Goal: Book appointment/travel/reservation

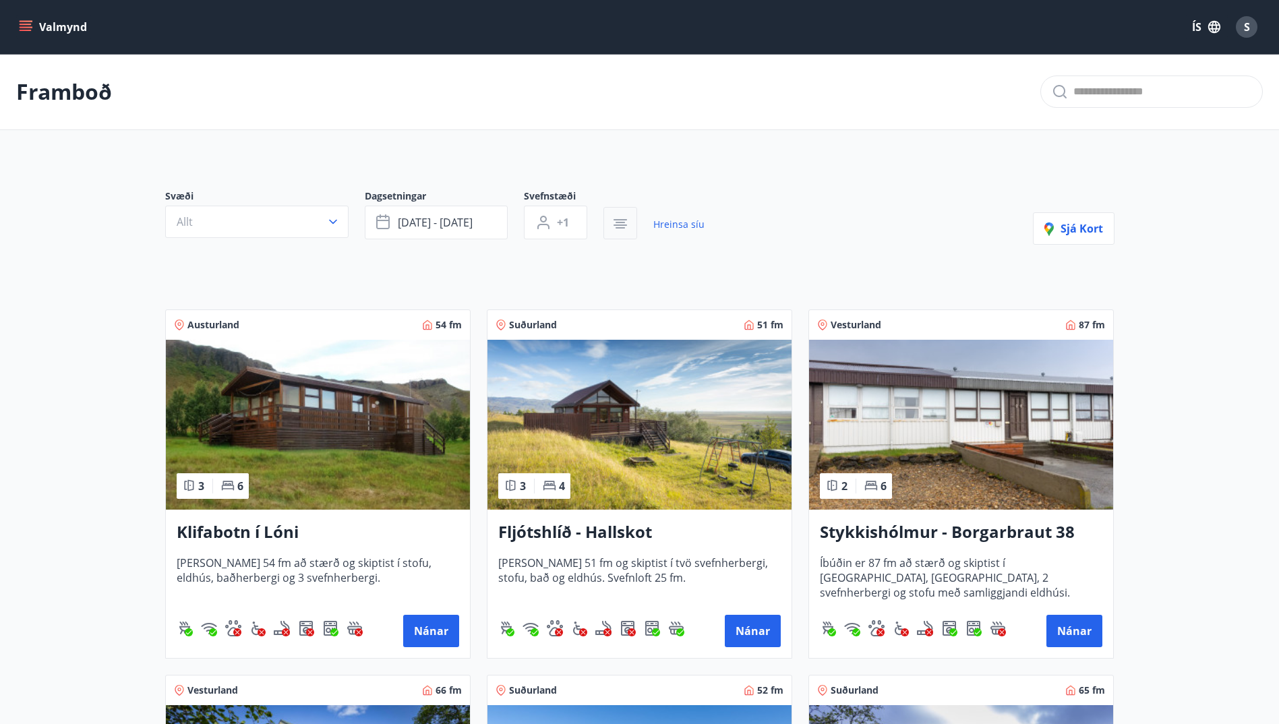
click at [626, 227] on icon "button" at bounding box center [620, 224] width 16 height 16
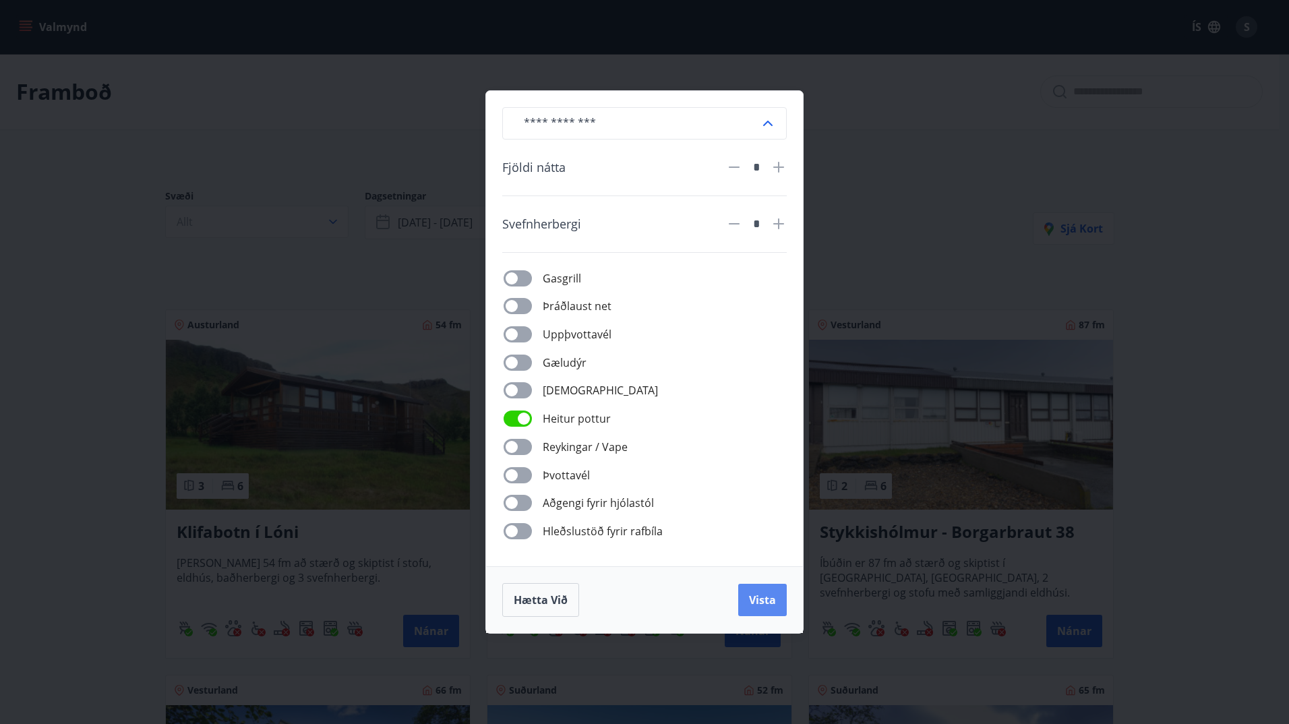
click at [766, 610] on button "Vista" at bounding box center [762, 600] width 49 height 32
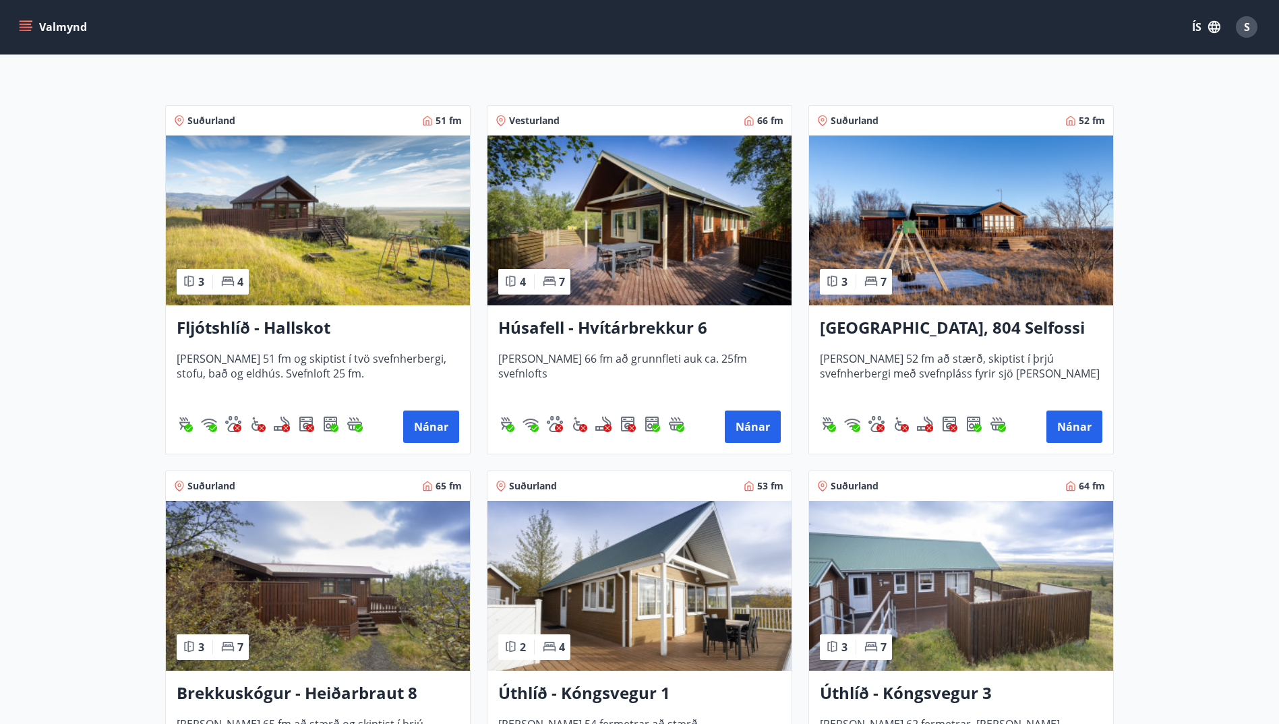
scroll to position [270, 0]
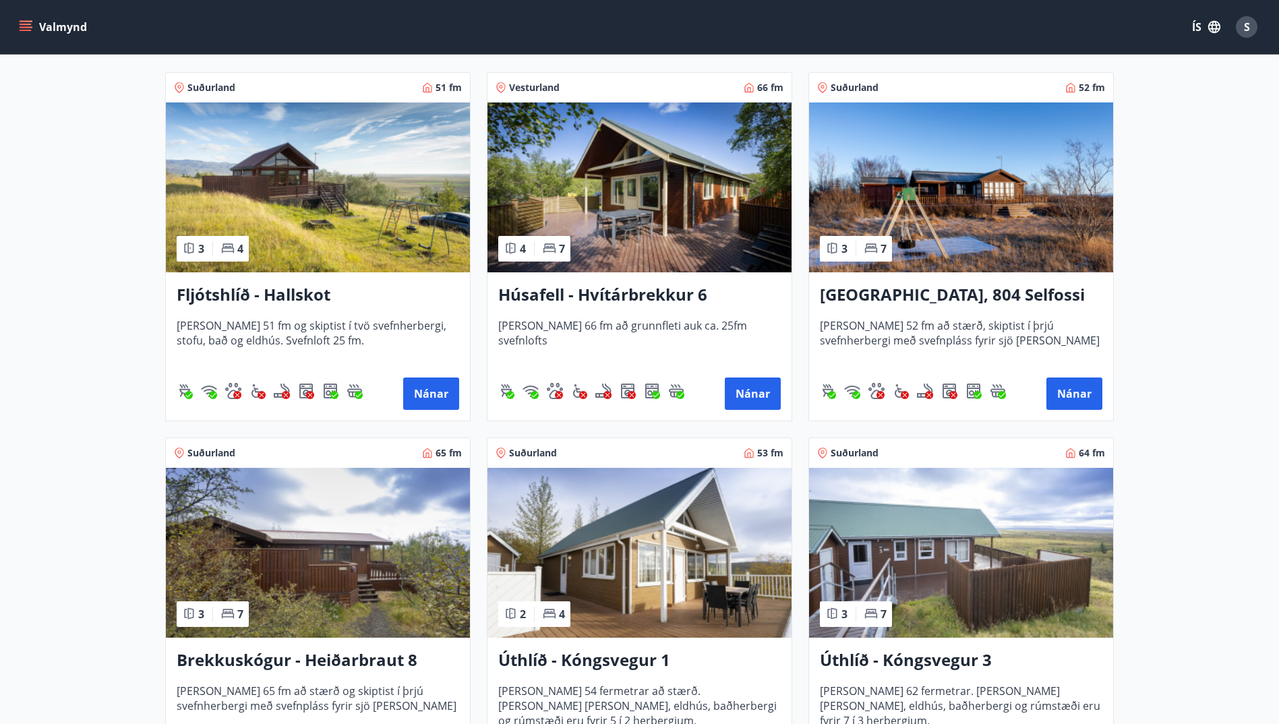
click at [665, 298] on h3 "Húsafell - Hvítárbrekkur 6" at bounding box center [639, 295] width 282 height 24
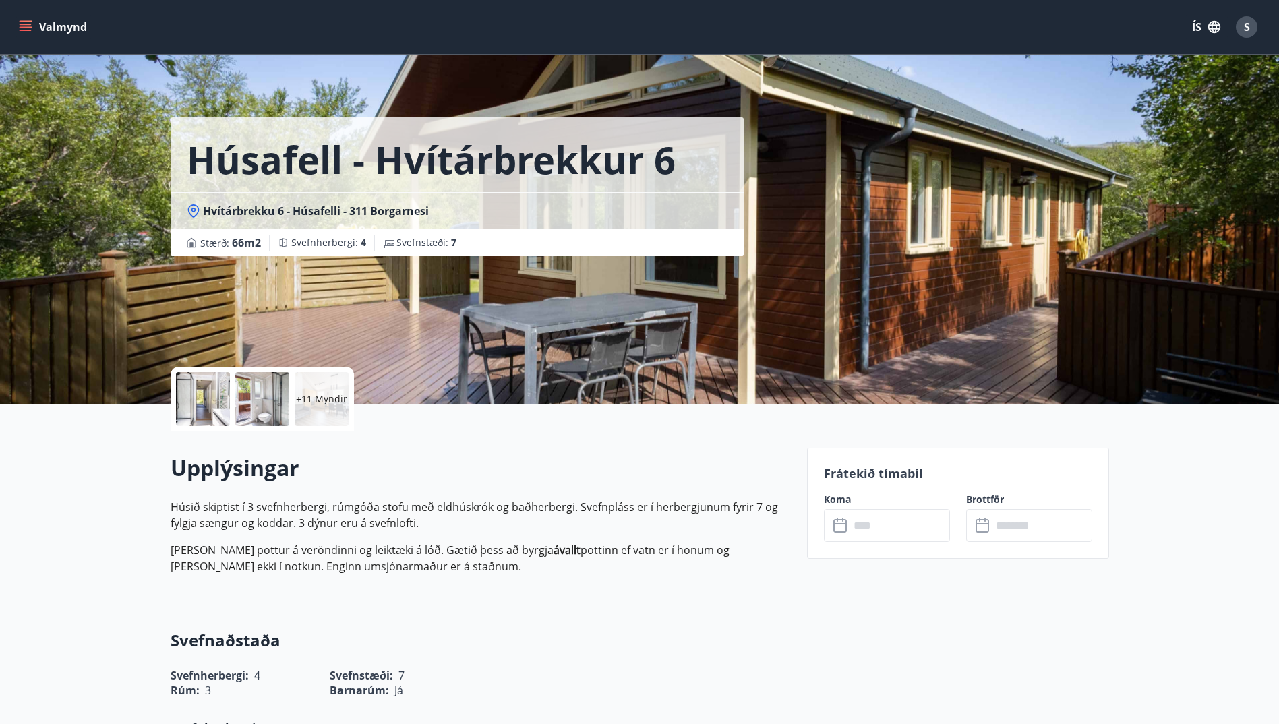
click at [200, 408] on div at bounding box center [203, 399] width 54 height 54
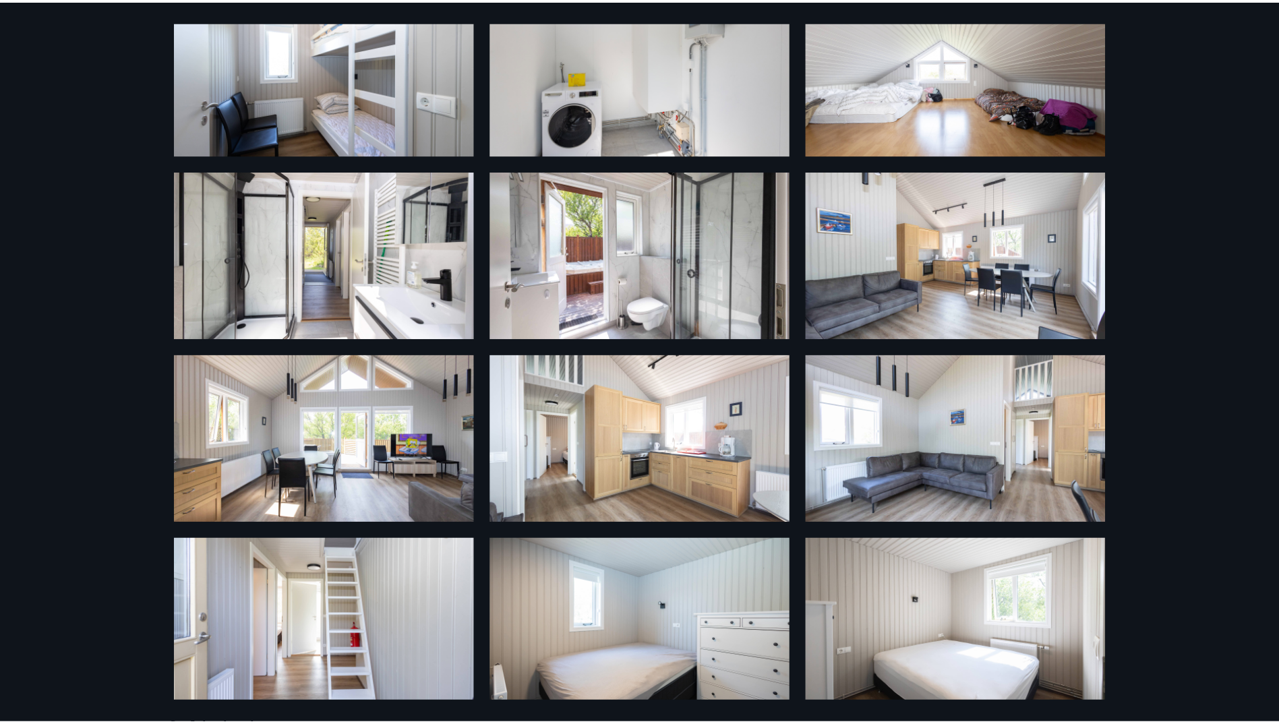
scroll to position [135, 0]
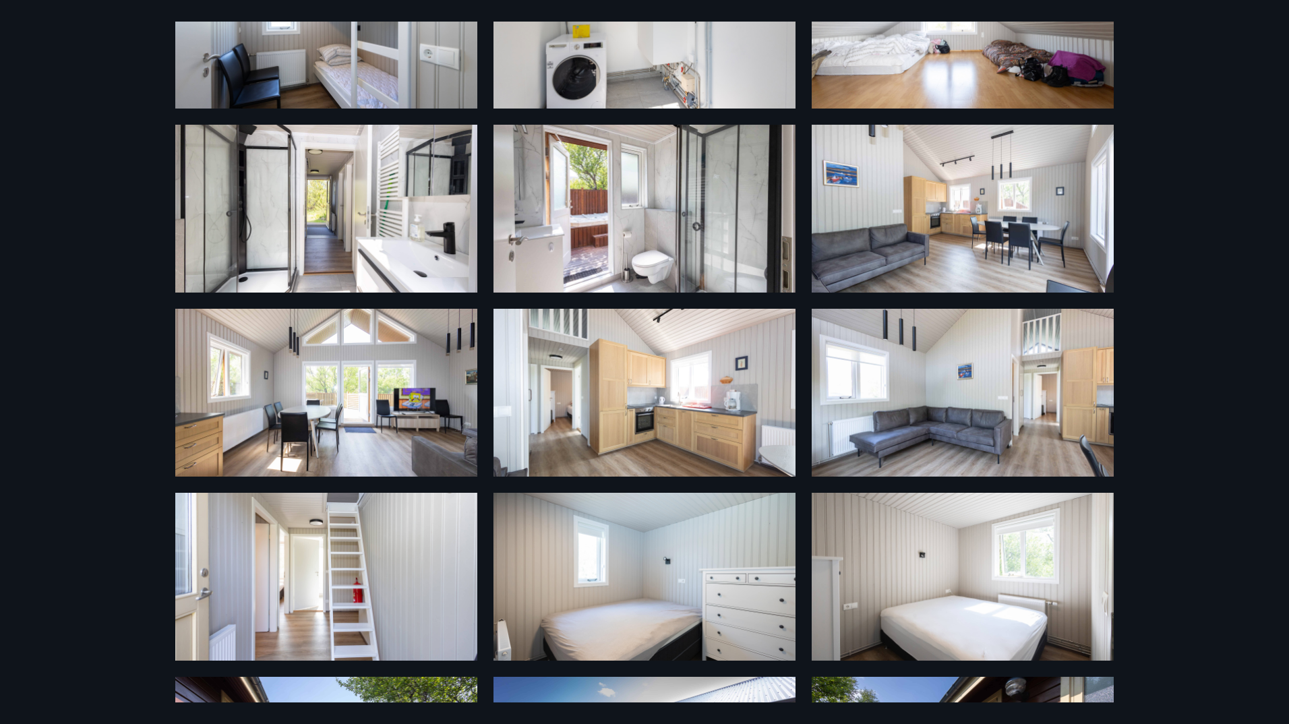
click at [102, 163] on div "17 Myndir" at bounding box center [644, 362] width 1289 height 724
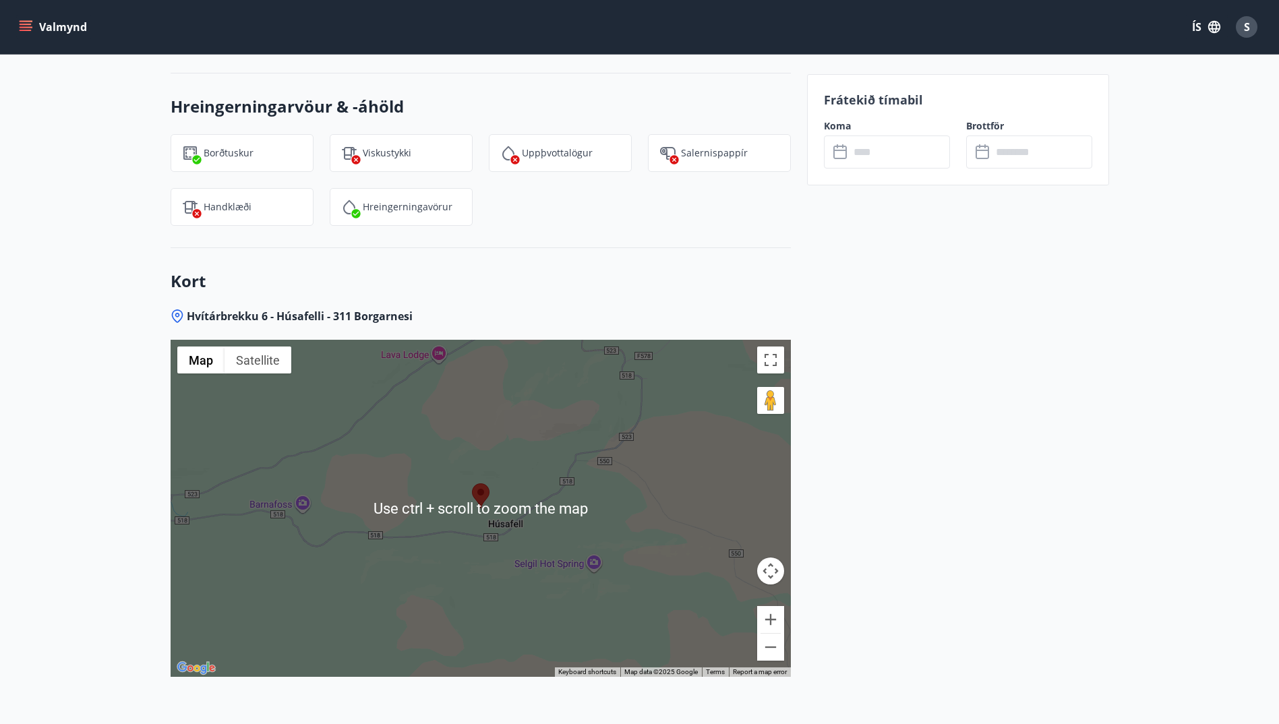
scroll to position [1686, 0]
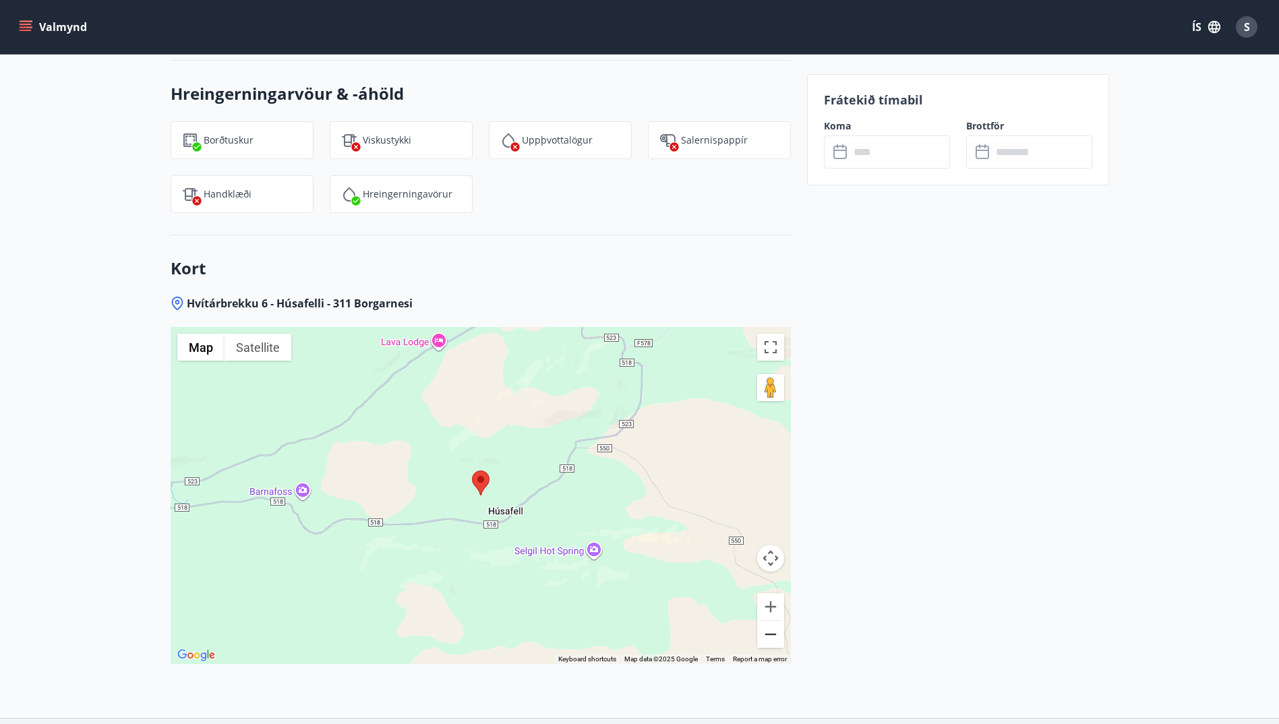
click at [769, 632] on button "Zoom out" at bounding box center [770, 634] width 27 height 27
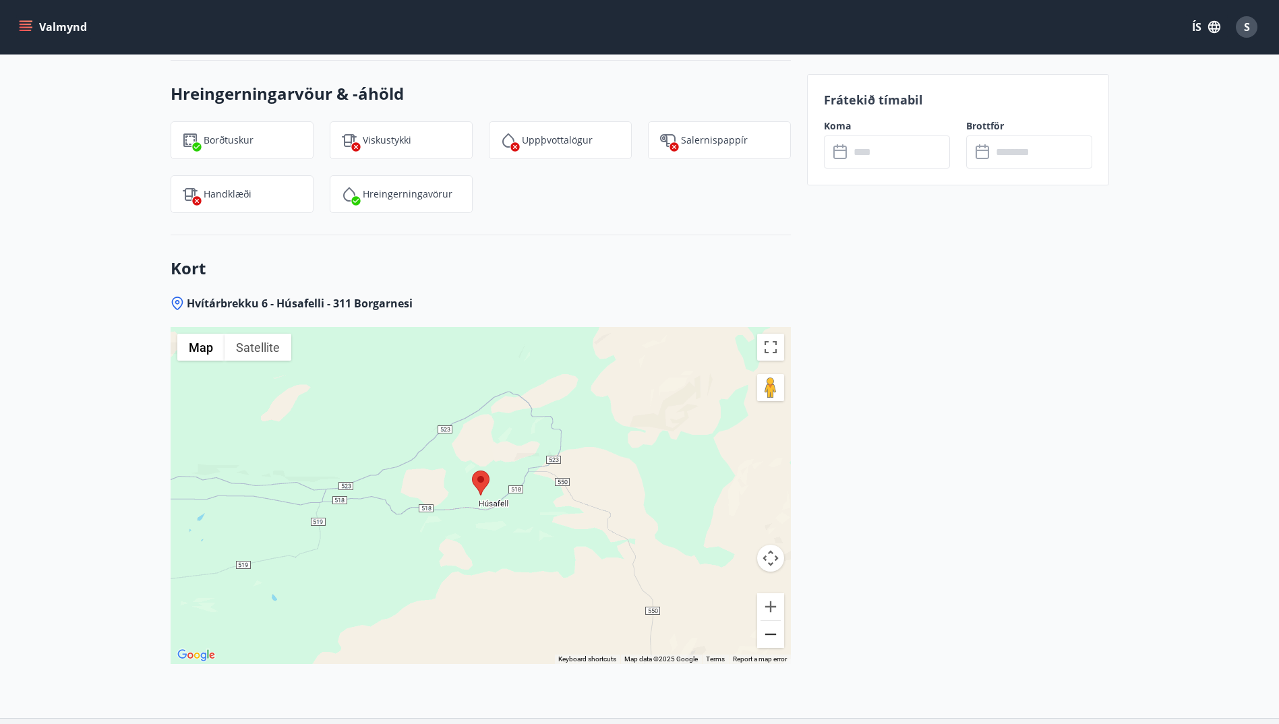
click at [769, 632] on button "Zoom out" at bounding box center [770, 634] width 27 height 27
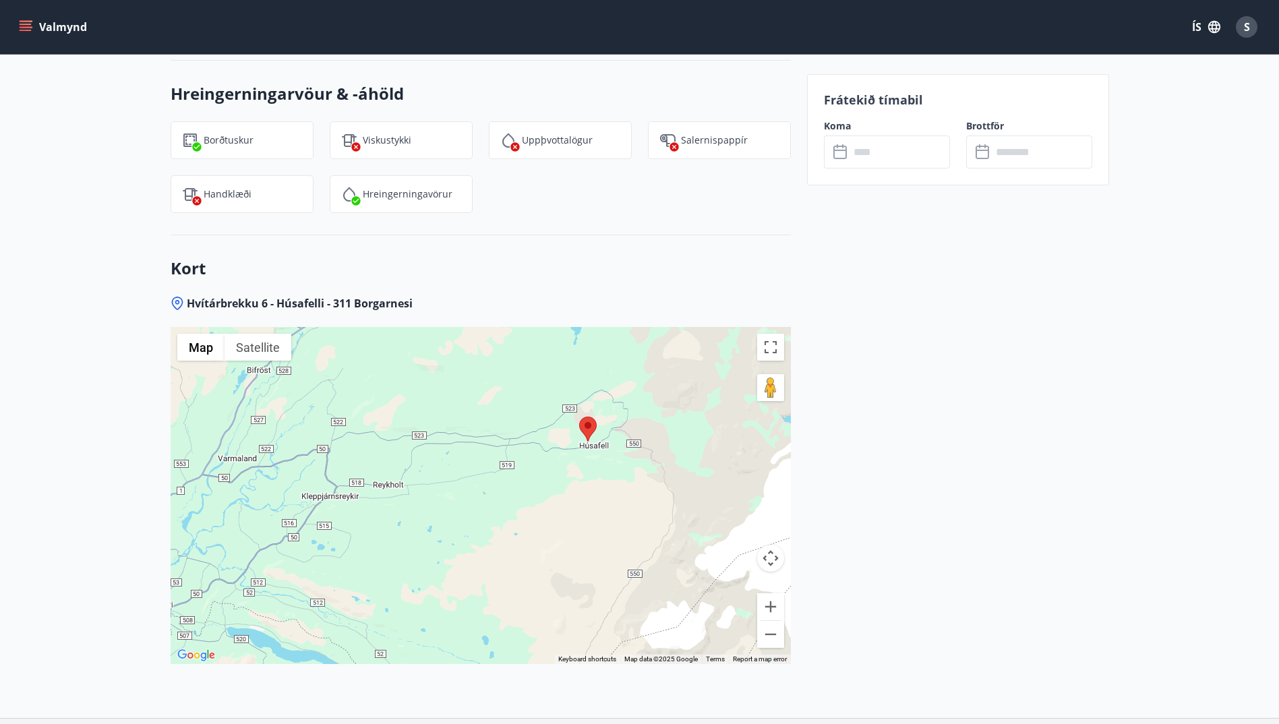
drag, startPoint x: 562, startPoint y: 558, endPoint x: 669, endPoint y: 502, distance: 121.2
click at [669, 502] on div at bounding box center [481, 495] width 620 height 337
click at [771, 637] on button "Zoom out" at bounding box center [770, 634] width 27 height 27
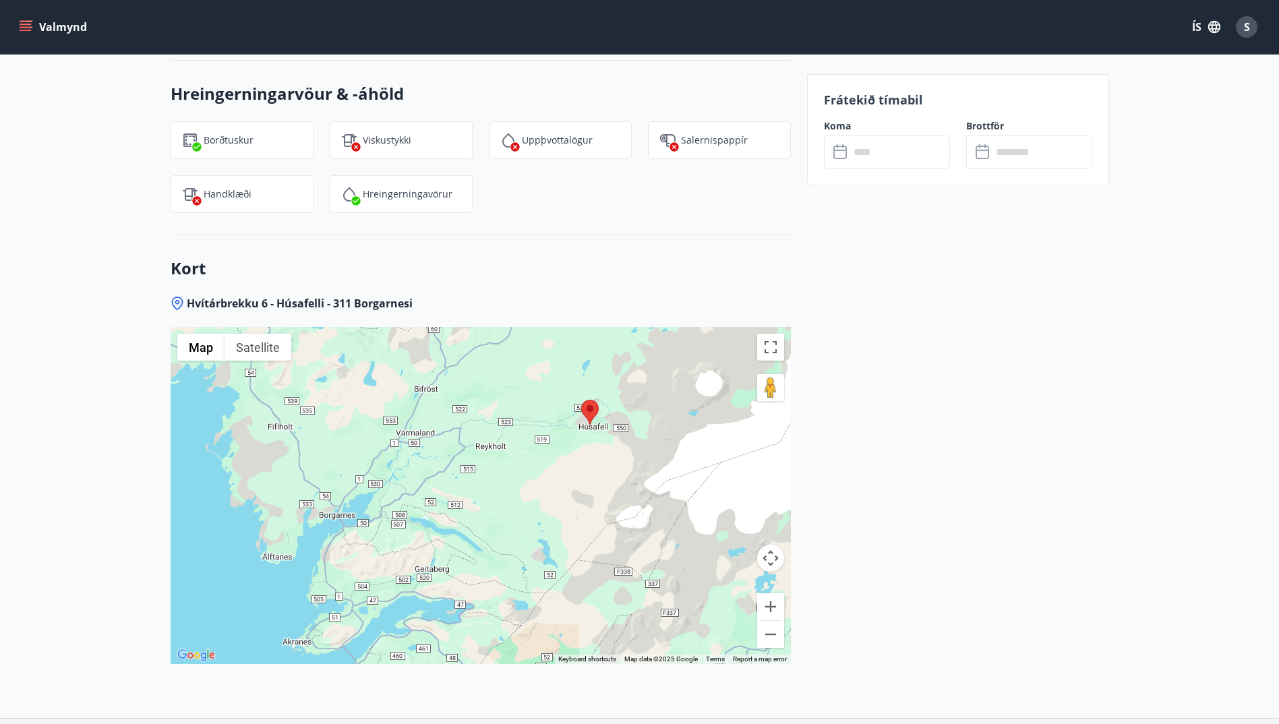
drag, startPoint x: 563, startPoint y: 540, endPoint x: 620, endPoint y: 496, distance: 72.0
click at [620, 496] on div at bounding box center [481, 495] width 620 height 337
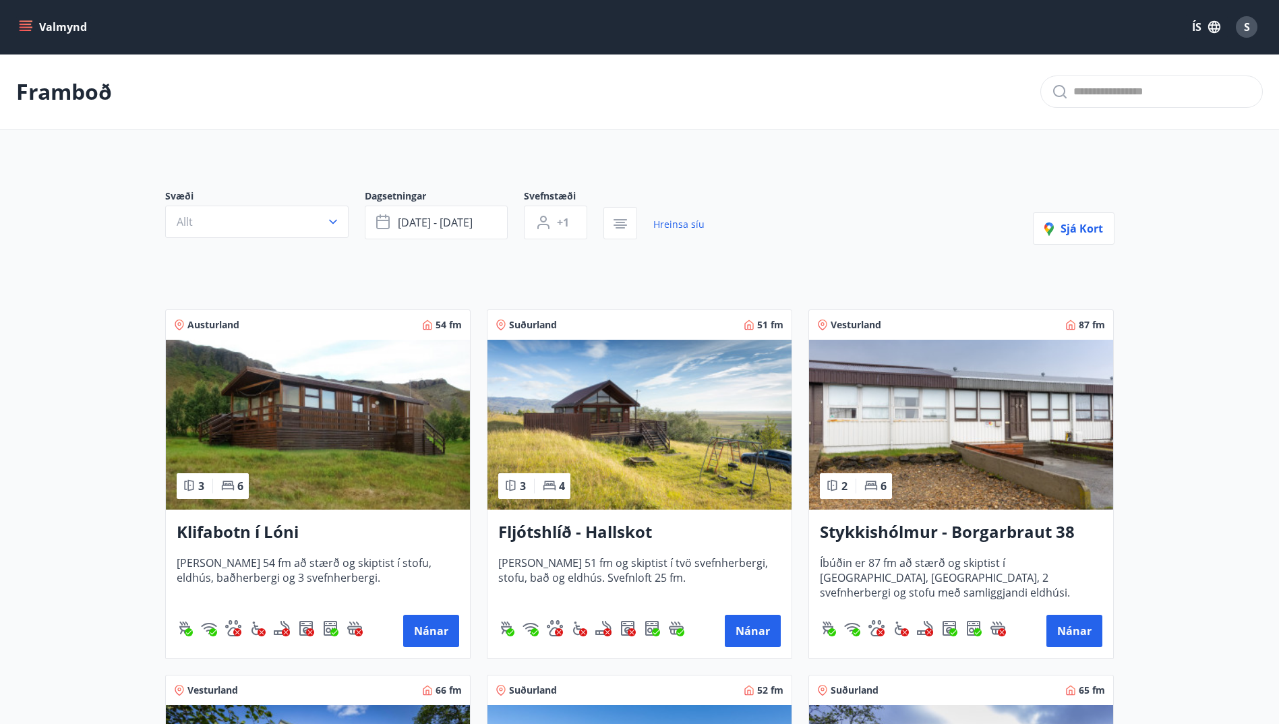
click at [636, 206] on div "Svæði Allt Dagsetningar [DATE] - [DATE] Svefnstæði +1 Hreinsa síu" at bounding box center [434, 214] width 539 height 50
click at [622, 218] on icon "button" at bounding box center [620, 224] width 16 height 16
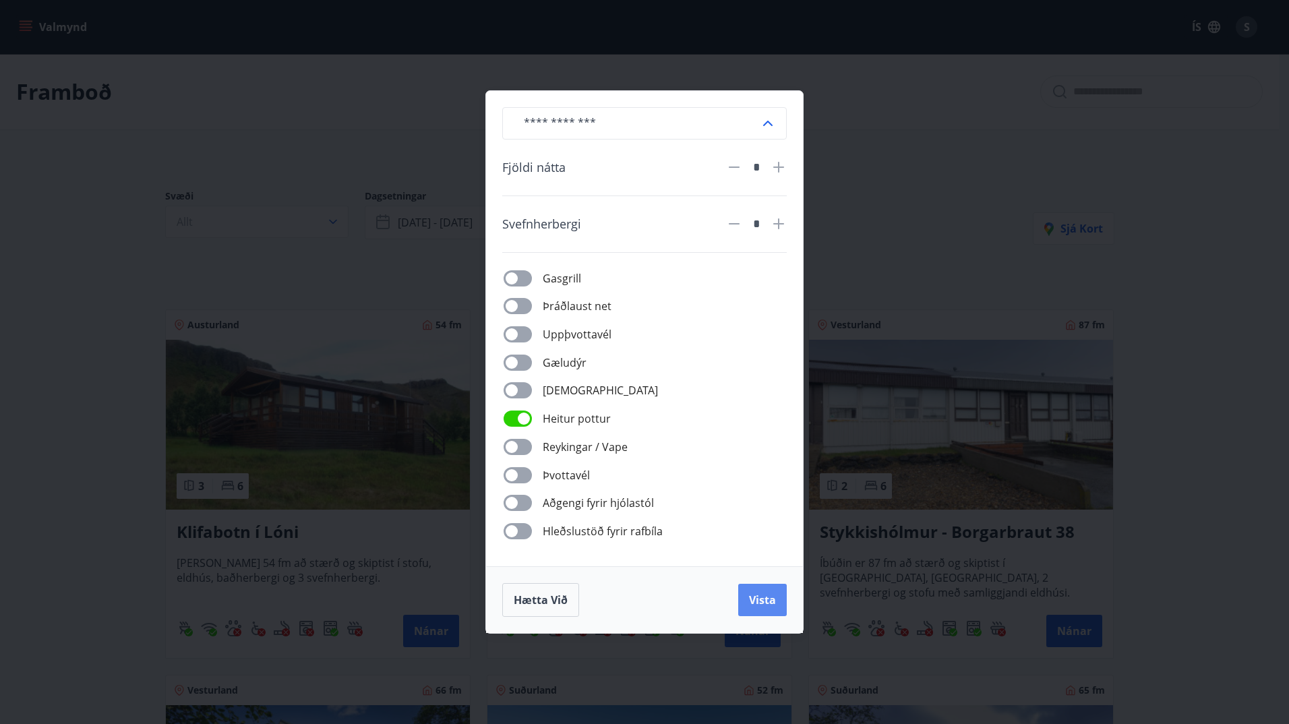
click at [757, 600] on span "Vista" at bounding box center [762, 600] width 27 height 15
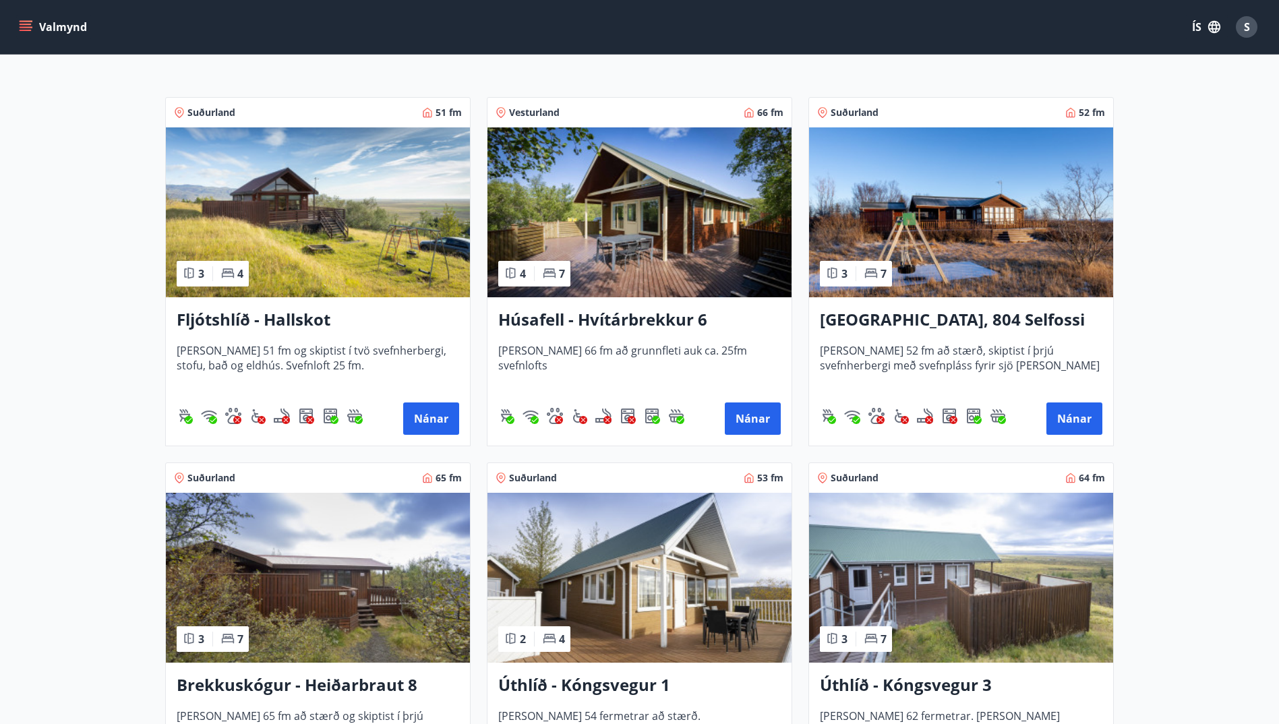
scroll to position [135, 0]
